Goal: Task Accomplishment & Management: Manage account settings

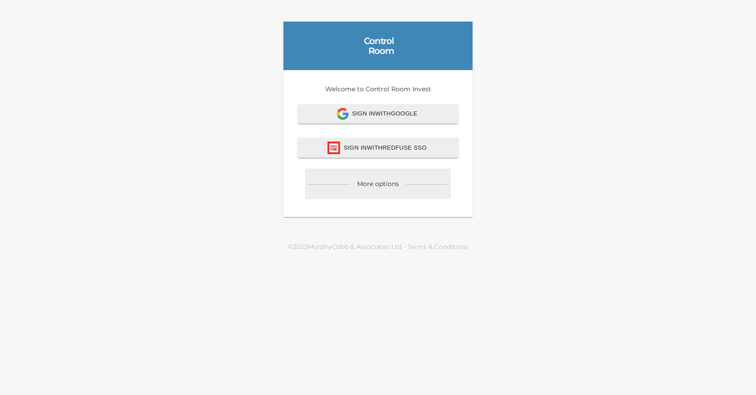
click at [392, 191] on div "More options" at bounding box center [378, 183] width 146 height 31
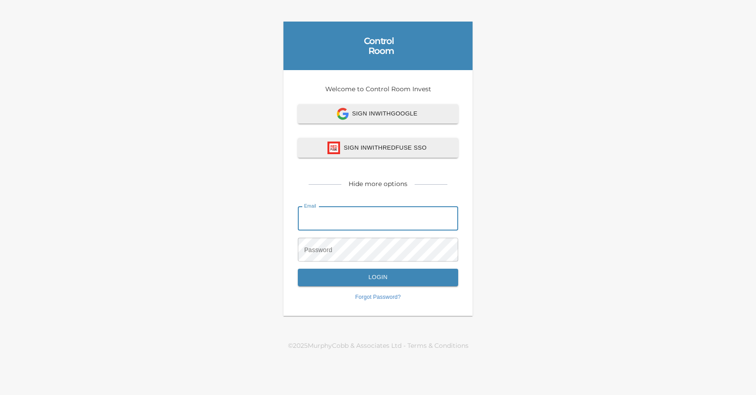
click at [359, 219] on input "email" at bounding box center [378, 218] width 160 height 24
type input "[EMAIL_ADDRESS][DOMAIN_NAME]"
click at [363, 297] on link "Forgot Password?" at bounding box center [378, 297] width 160 height 8
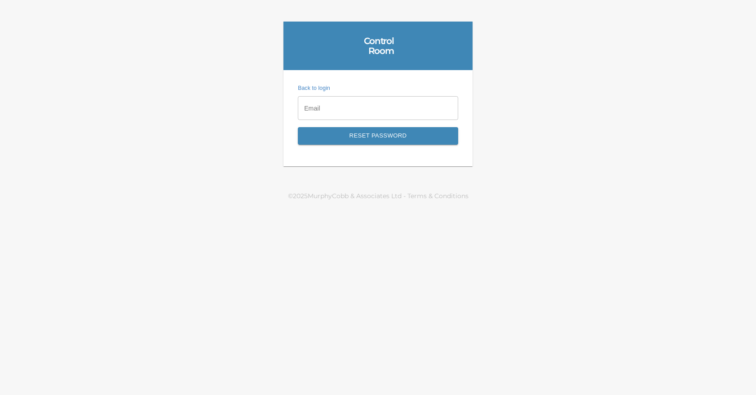
click at [374, 112] on input "email" at bounding box center [378, 108] width 160 height 24
type input "[EMAIL_ADDRESS][DOMAIN_NAME]"
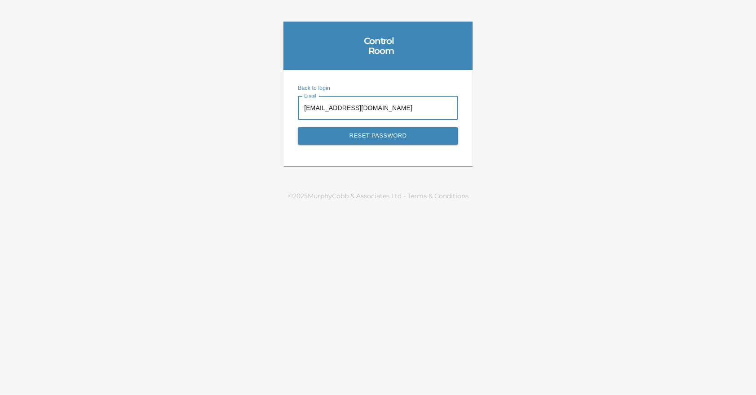
click at [368, 136] on span "Reset Password" at bounding box center [378, 136] width 141 height 10
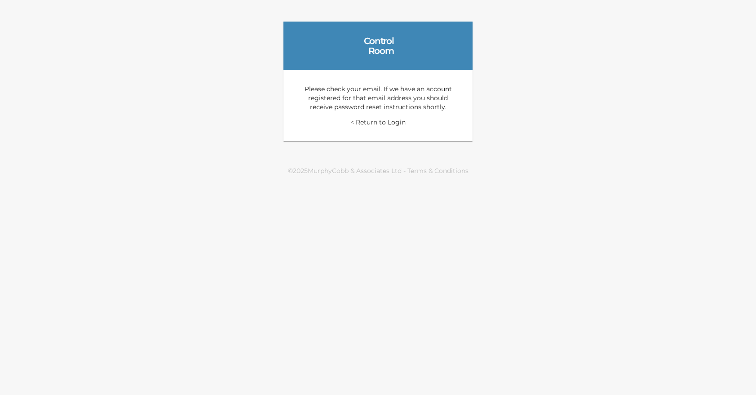
click at [381, 124] on link "< Return to Login" at bounding box center [377, 122] width 55 height 8
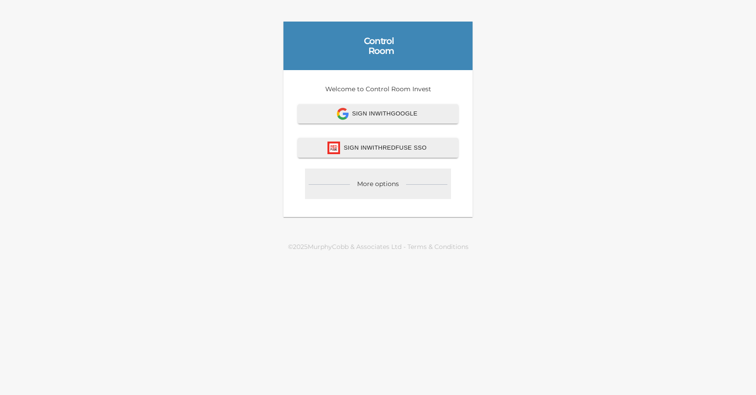
click at [398, 190] on div "More options" at bounding box center [378, 183] width 146 height 31
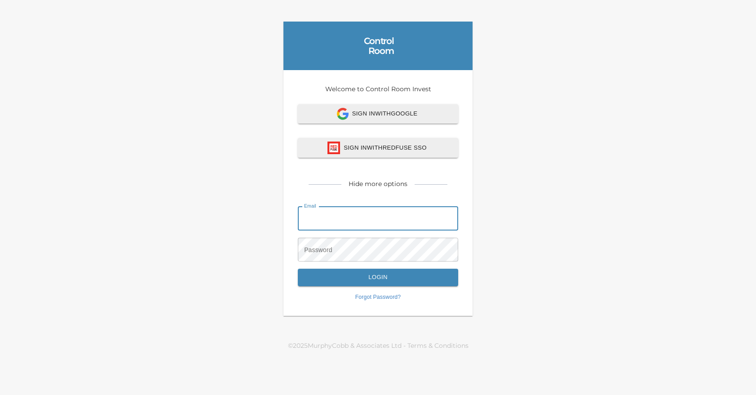
click at [362, 221] on input "email" at bounding box center [378, 218] width 160 height 24
type input "[EMAIL_ADDRESS][DOMAIN_NAME]"
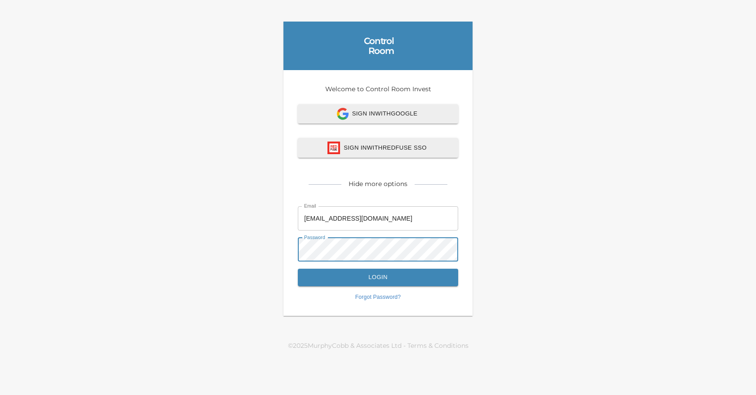
click at [298, 269] on button "Login" at bounding box center [378, 278] width 160 height 18
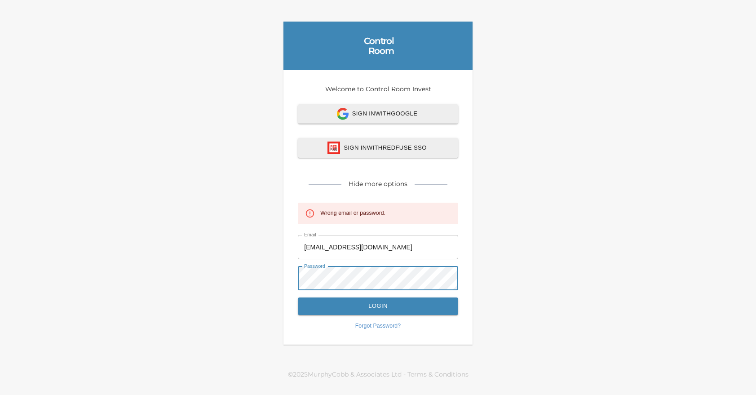
click at [294, 267] on div "Welcome to Control Room Invest Sign In with Google Sign In with Redfuse SSO Hid…" at bounding box center [378, 207] width 189 height 275
click at [298, 297] on button "Login" at bounding box center [378, 306] width 160 height 18
click at [386, 325] on link "Forgot Password?" at bounding box center [378, 326] width 160 height 8
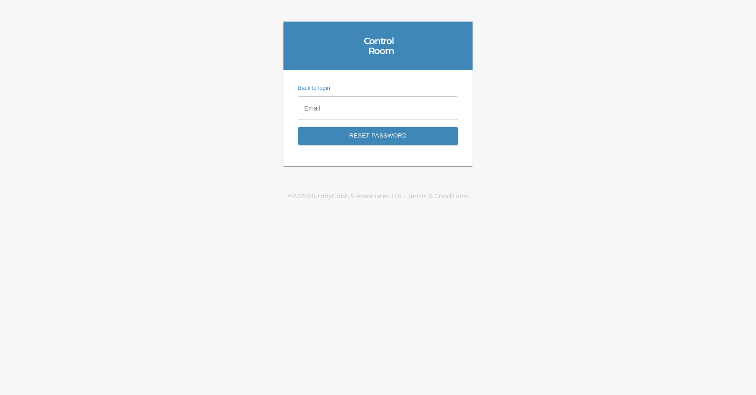
click at [381, 112] on input "email" at bounding box center [378, 108] width 160 height 24
type input "[EMAIL_ADDRESS][DOMAIN_NAME]"
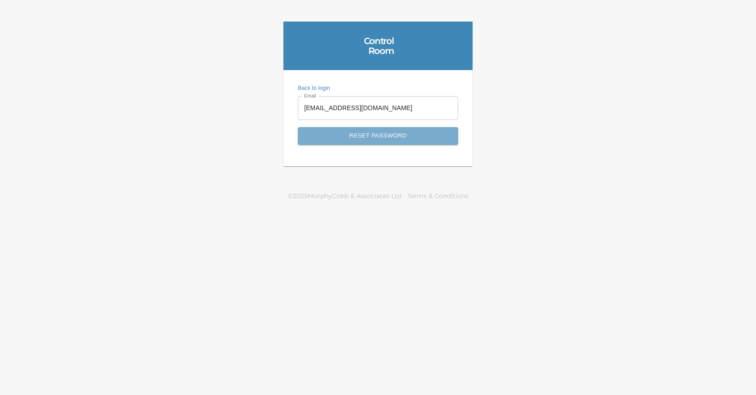
click at [368, 139] on span "Reset Password" at bounding box center [378, 136] width 141 height 10
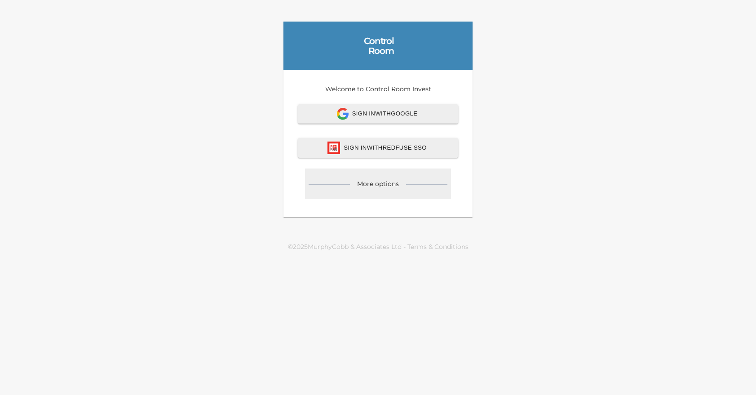
click at [416, 184] on div at bounding box center [426, 181] width 41 height 5
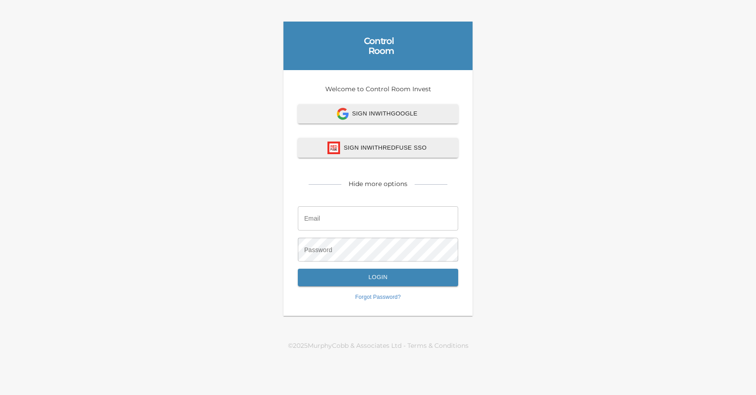
click at [354, 220] on input "email" at bounding box center [378, 218] width 160 height 24
type input "[EMAIL_ADDRESS][DOMAIN_NAME]"
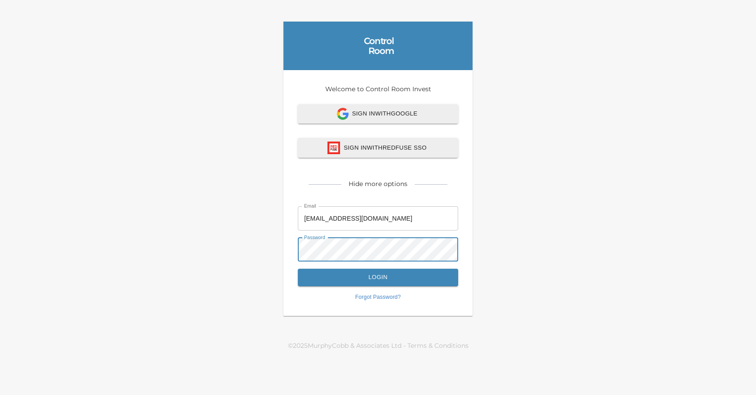
click at [298, 269] on button "Login" at bounding box center [378, 278] width 160 height 18
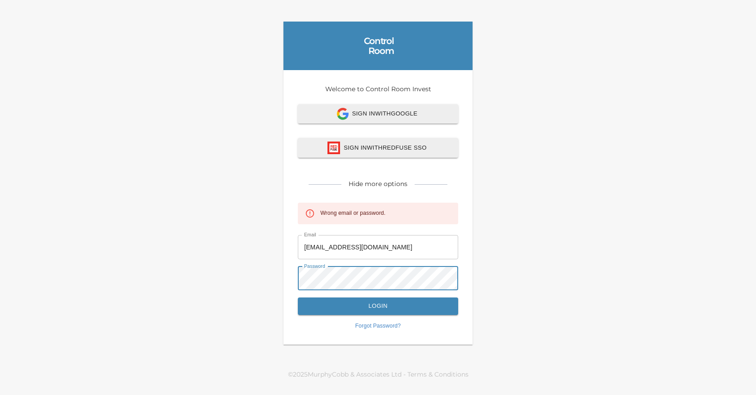
click at [211, 256] on div "Control Room Welcome to Control Room Invest Sign In with Google Sign In with Re…" at bounding box center [378, 183] width 756 height 366
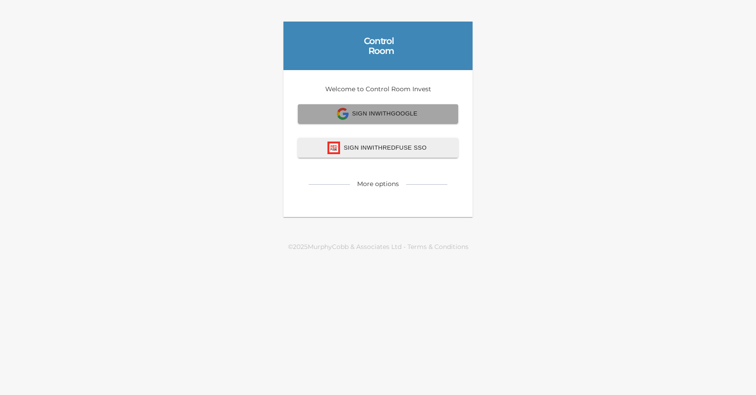
click at [406, 113] on span "Sign In with Google" at bounding box center [378, 114] width 141 height 12
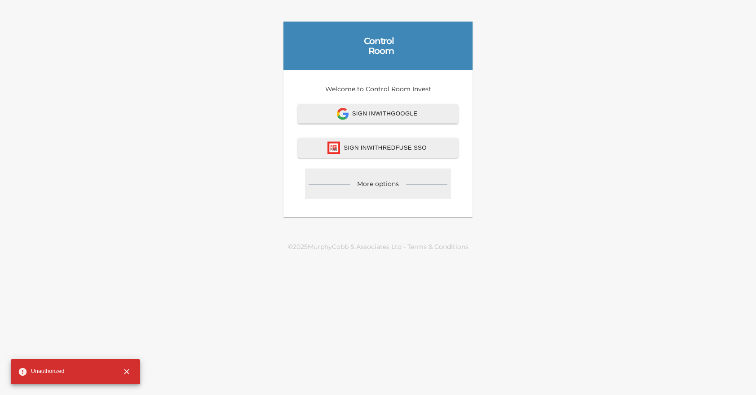
click at [395, 180] on div "More options" at bounding box center [378, 183] width 42 height 9
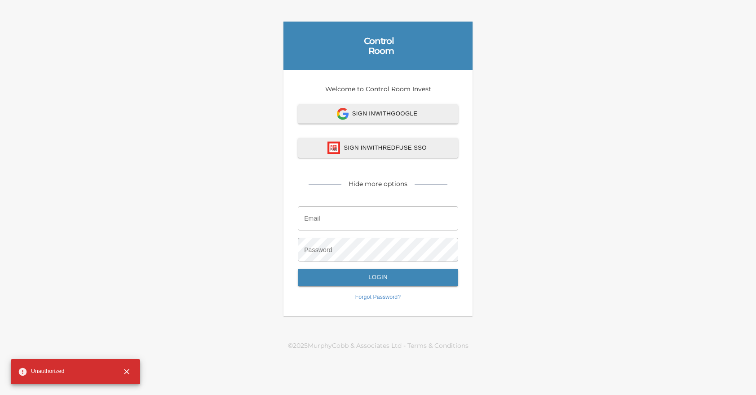
click at [379, 222] on input "email" at bounding box center [378, 218] width 160 height 24
type input "[EMAIL_ADDRESS][DOMAIN_NAME]"
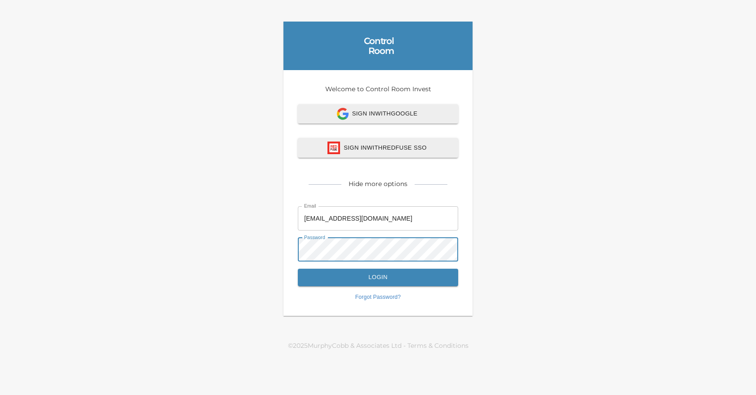
click at [298, 269] on button "Login" at bounding box center [378, 278] width 160 height 18
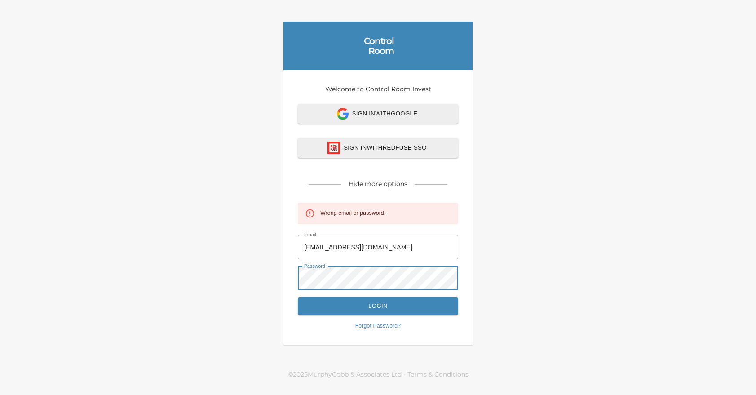
click at [225, 264] on div "Control Room Welcome to Control Room Invest Sign In with Google Sign In with Re…" at bounding box center [378, 183] width 756 height 366
click at [298, 297] on button "Login" at bounding box center [378, 306] width 160 height 18
click at [297, 275] on div "Welcome to Control Room Invest Sign In with Google Sign In with Redfuse SSO Hid…" at bounding box center [378, 207] width 189 height 275
click at [298, 297] on button "Login" at bounding box center [378, 306] width 160 height 18
click at [173, 285] on div "Control Room Welcome to Control Room Invest Sign In with Google Sign In with Re…" at bounding box center [378, 183] width 756 height 366
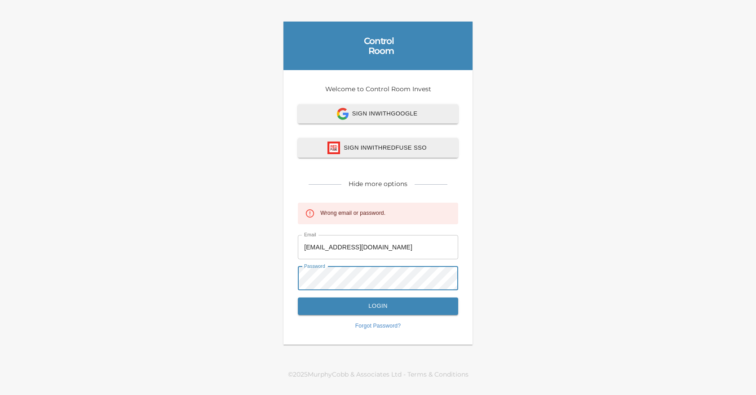
click at [252, 280] on div "Control Room Welcome to Control Room Invest Sign In with Google Sign In with Re…" at bounding box center [378, 183] width 756 height 366
click at [298, 297] on button "Login" at bounding box center [378, 306] width 160 height 18
click at [215, 266] on div "Control Room Welcome to Control Room Invest Sign In with Google Sign In with Re…" at bounding box center [378, 183] width 756 height 366
click at [298, 297] on button "Login" at bounding box center [378, 306] width 160 height 18
